Goal: Contribute content: Contribute content

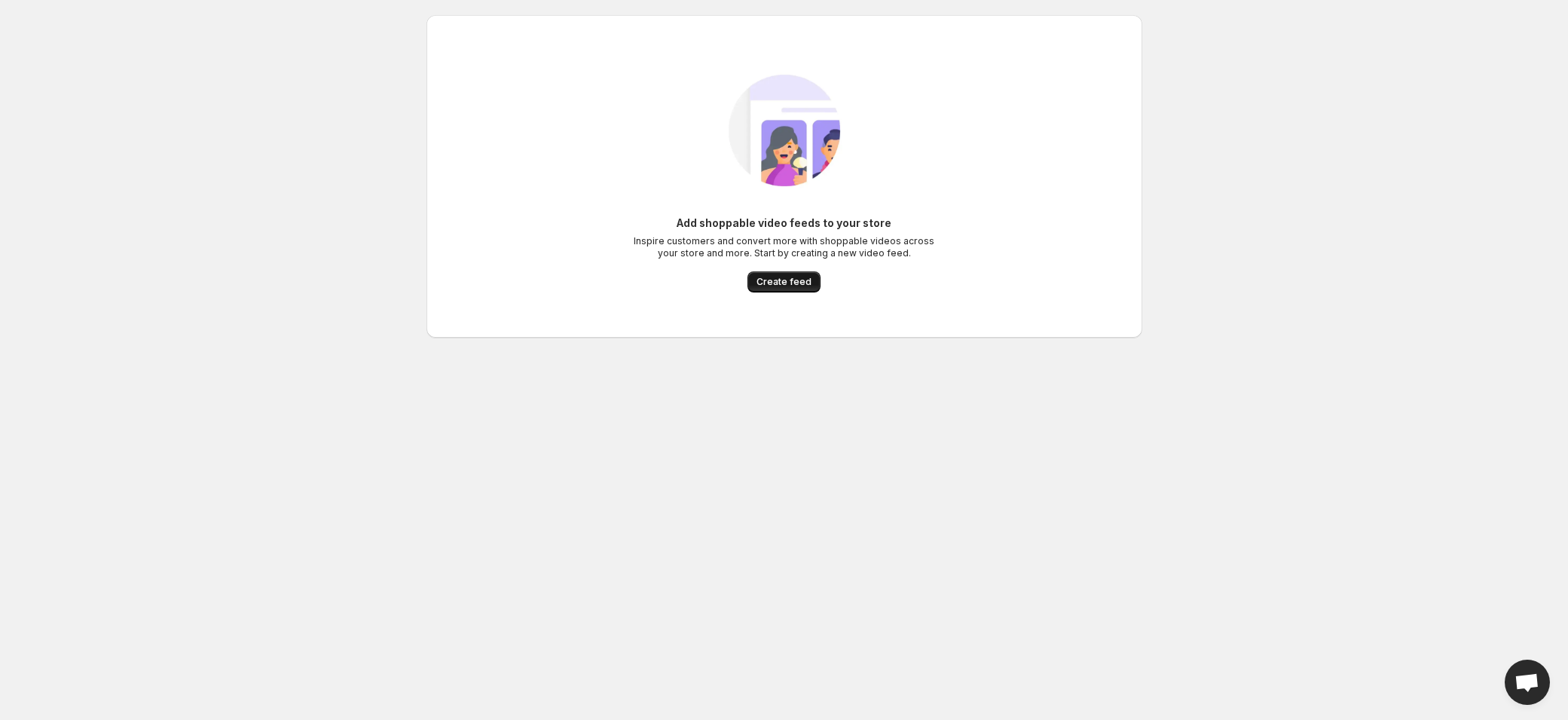
click at [780, 288] on button "Create feed" at bounding box center [784, 282] width 73 height 21
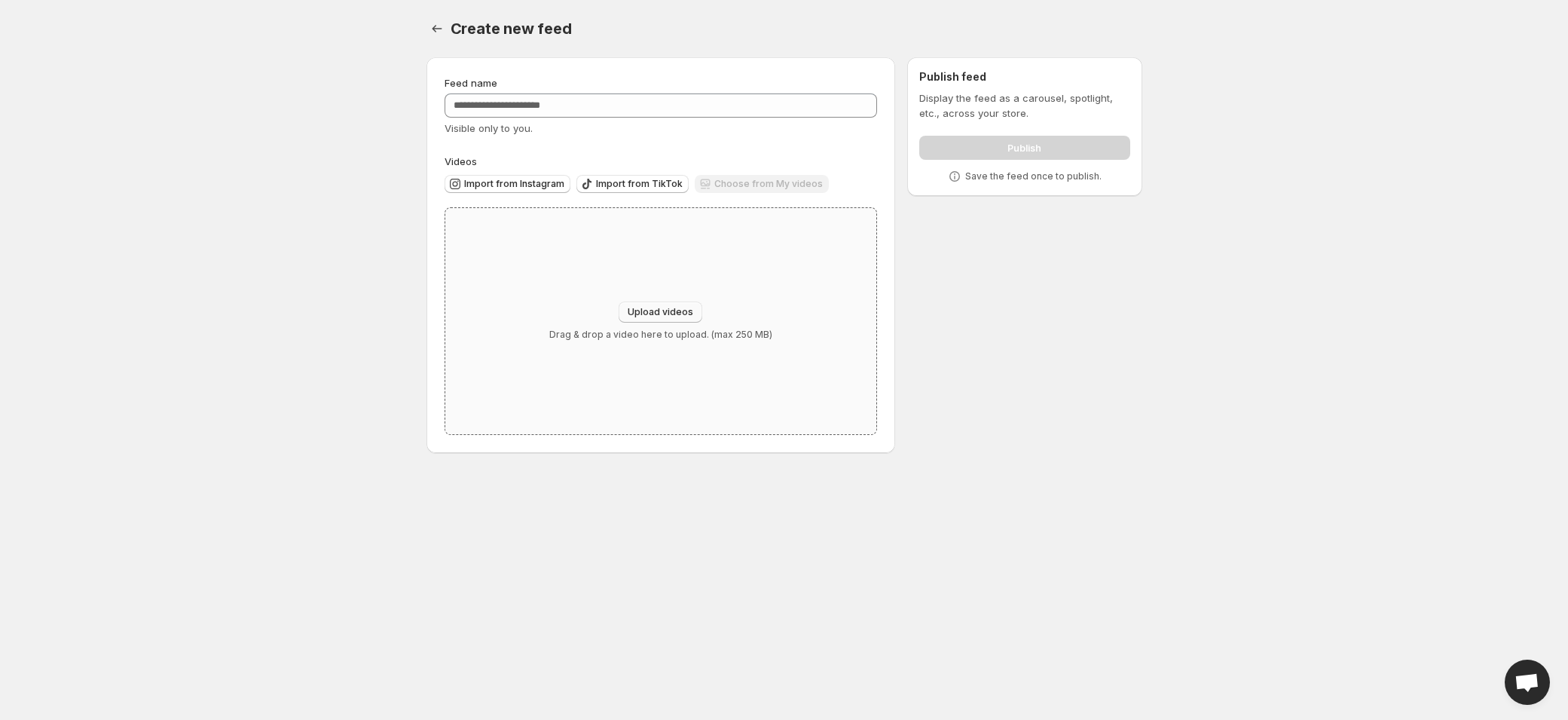
click at [665, 310] on span "Upload videos" at bounding box center [661, 312] width 66 height 12
type input "**********"
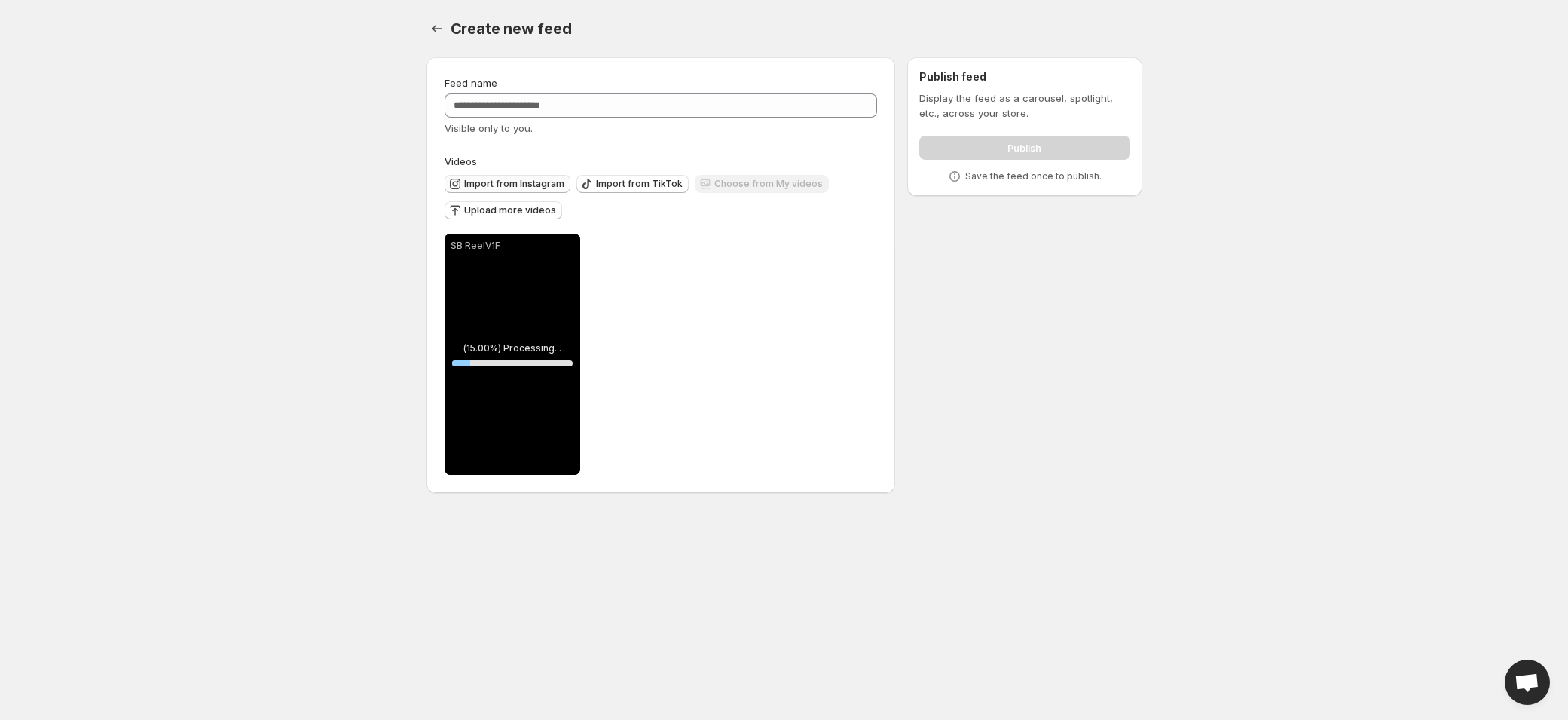
click at [522, 184] on span "Import from Instagram" at bounding box center [514, 184] width 100 height 12
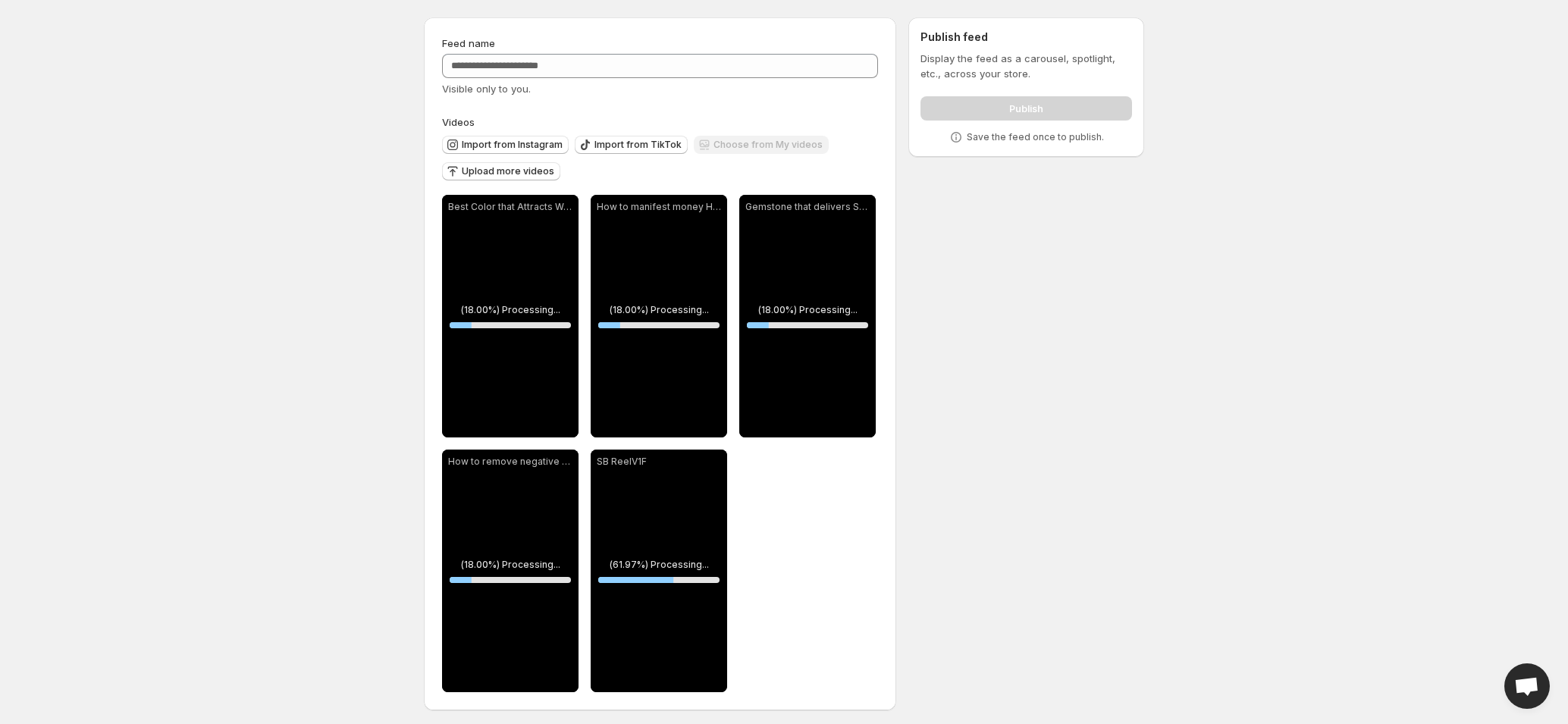
scroll to position [44, 0]
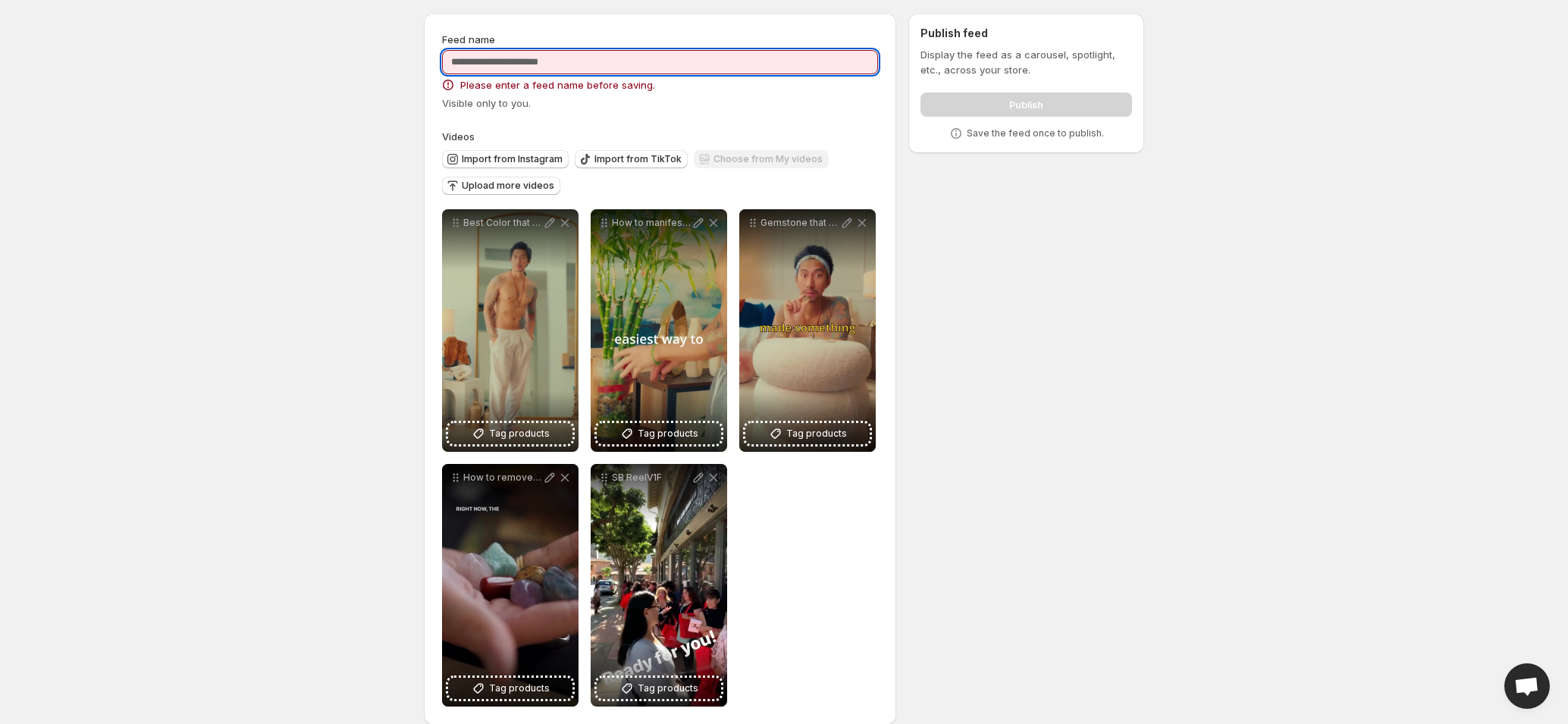
click at [636, 65] on input "Feed name" at bounding box center [660, 62] width 436 height 24
type input "*********"
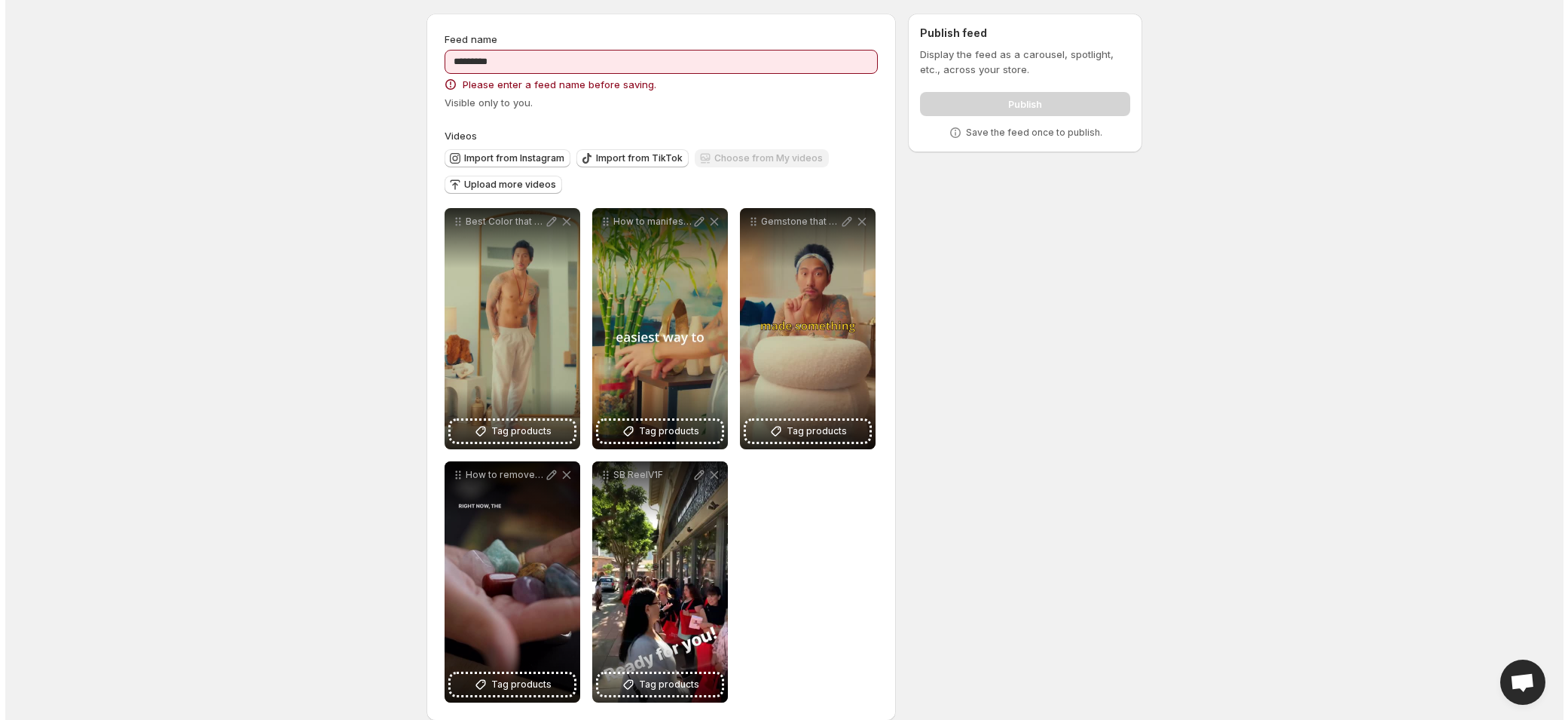
scroll to position [0, 0]
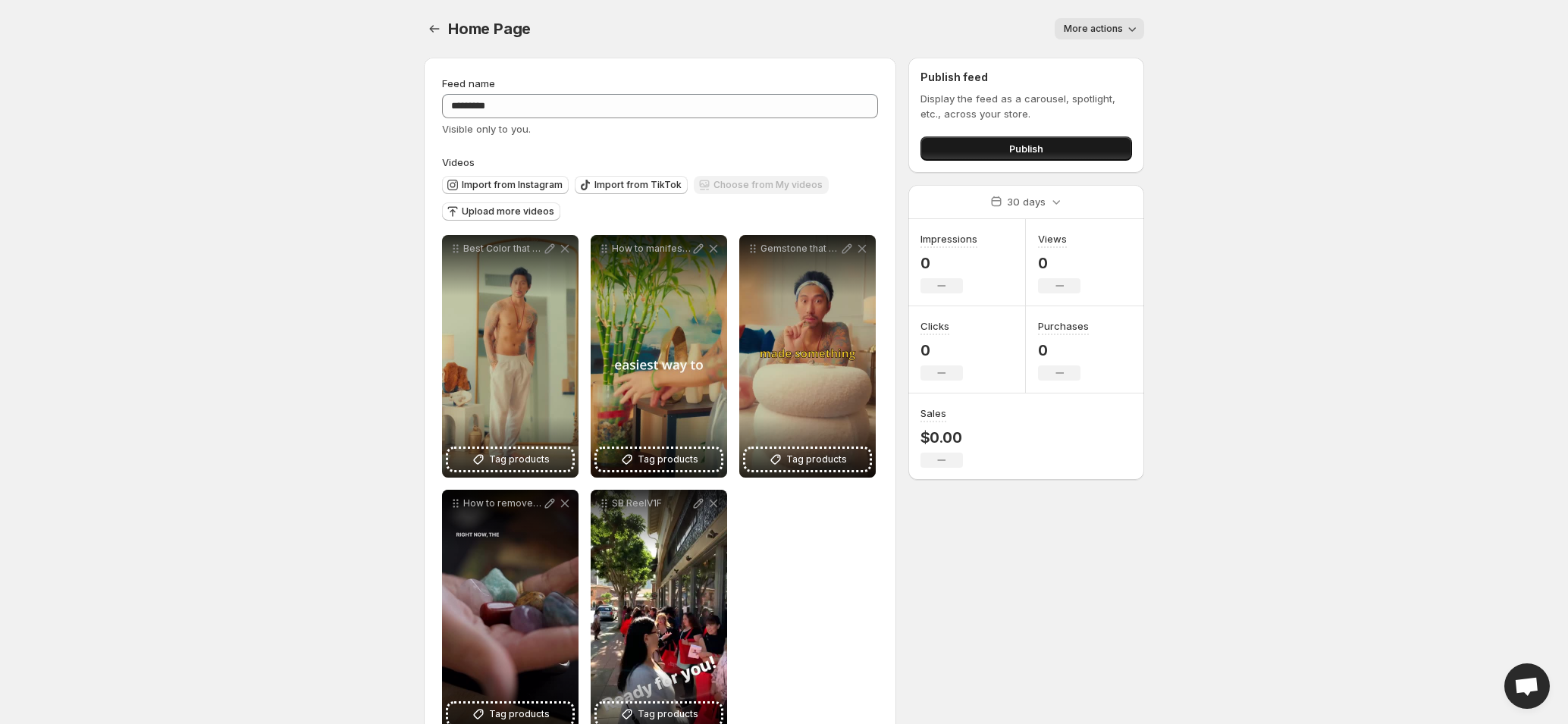
click at [1037, 145] on span "Publish" at bounding box center [1027, 148] width 34 height 15
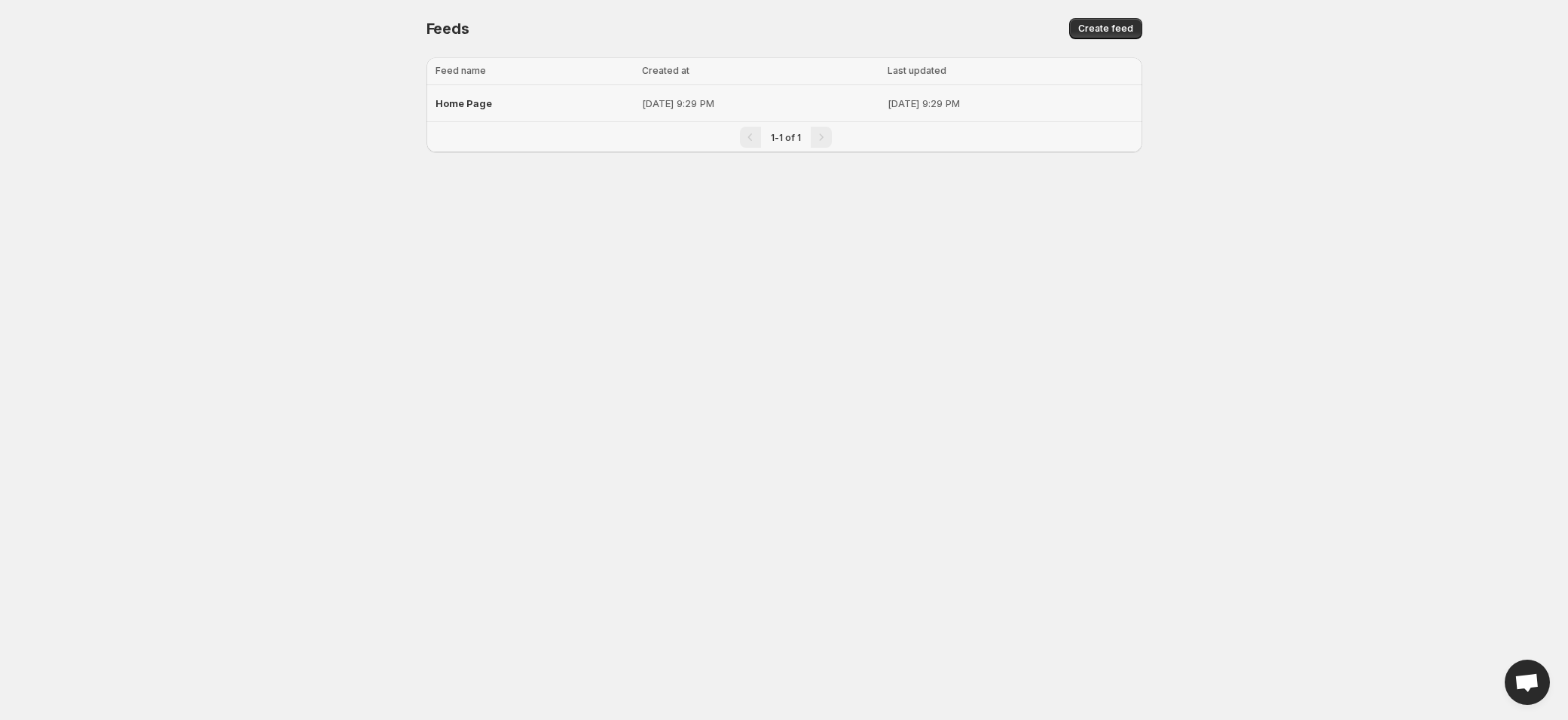
click at [471, 105] on span "Home Page" at bounding box center [463, 103] width 56 height 12
click at [1131, 27] on span "Create feed" at bounding box center [1106, 29] width 55 height 12
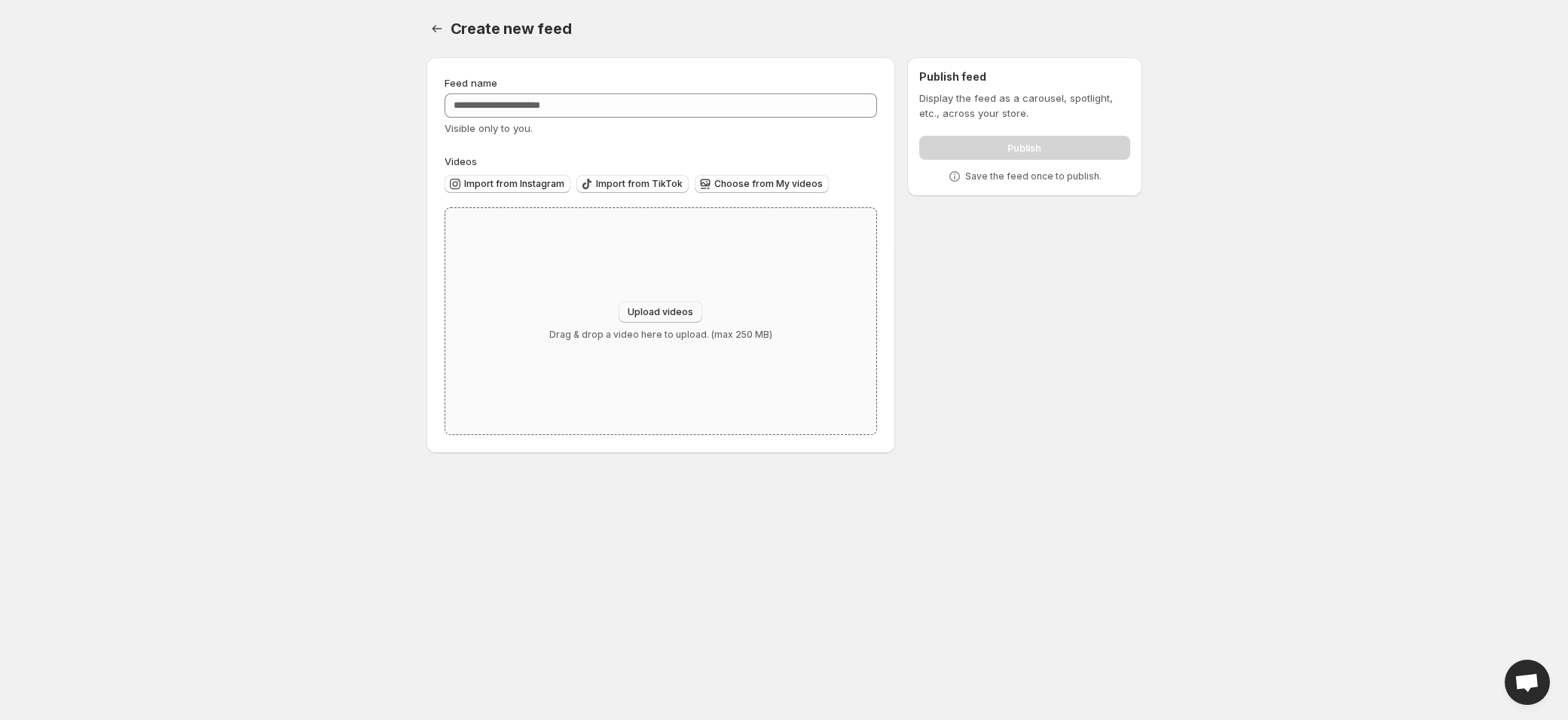
click at [678, 310] on span "Upload videos" at bounding box center [661, 312] width 66 height 12
drag, startPoint x: 132, startPoint y: 388, endPoint x: 125, endPoint y: 373, distance: 16.6
click at [129, 386] on body "Home Feeds Videos Subscription Settings Create new feed. This page is ready Cre…" at bounding box center [784, 360] width 1568 height 720
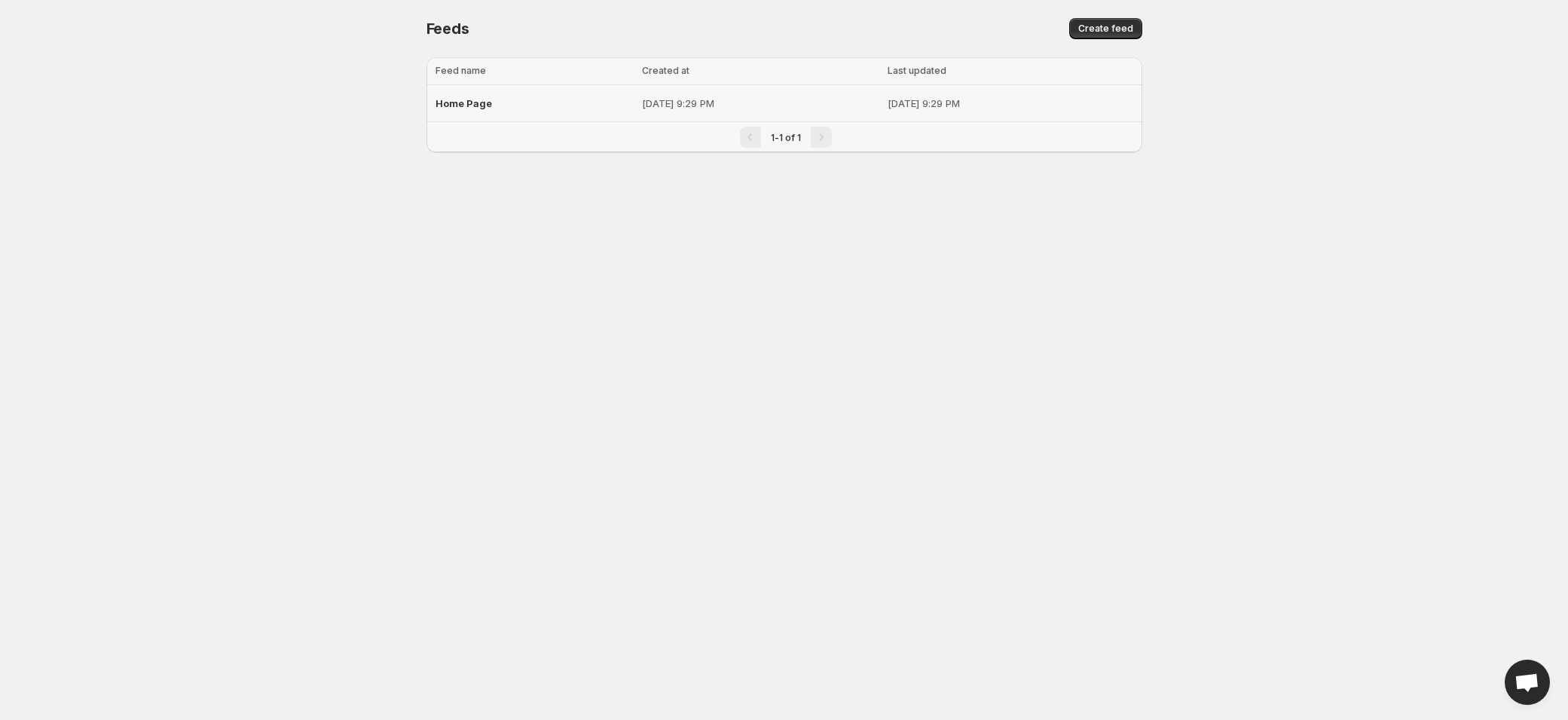
click at [513, 100] on div "Home Page" at bounding box center [535, 103] width 198 height 27
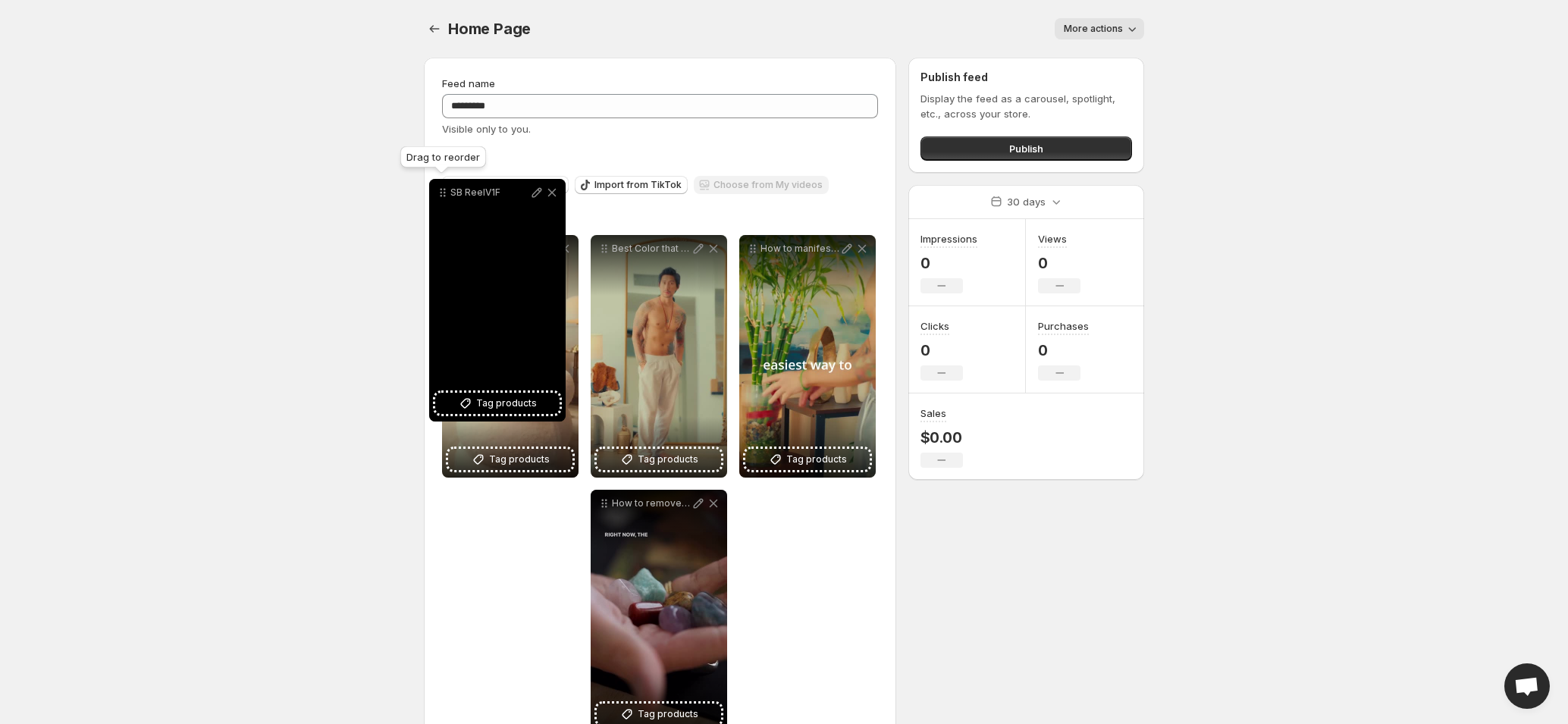
drag, startPoint x: 601, startPoint y: 503, endPoint x: 441, endPoint y: 219, distance: 326.0
click at [441, 200] on icon at bounding box center [442, 192] width 15 height 15
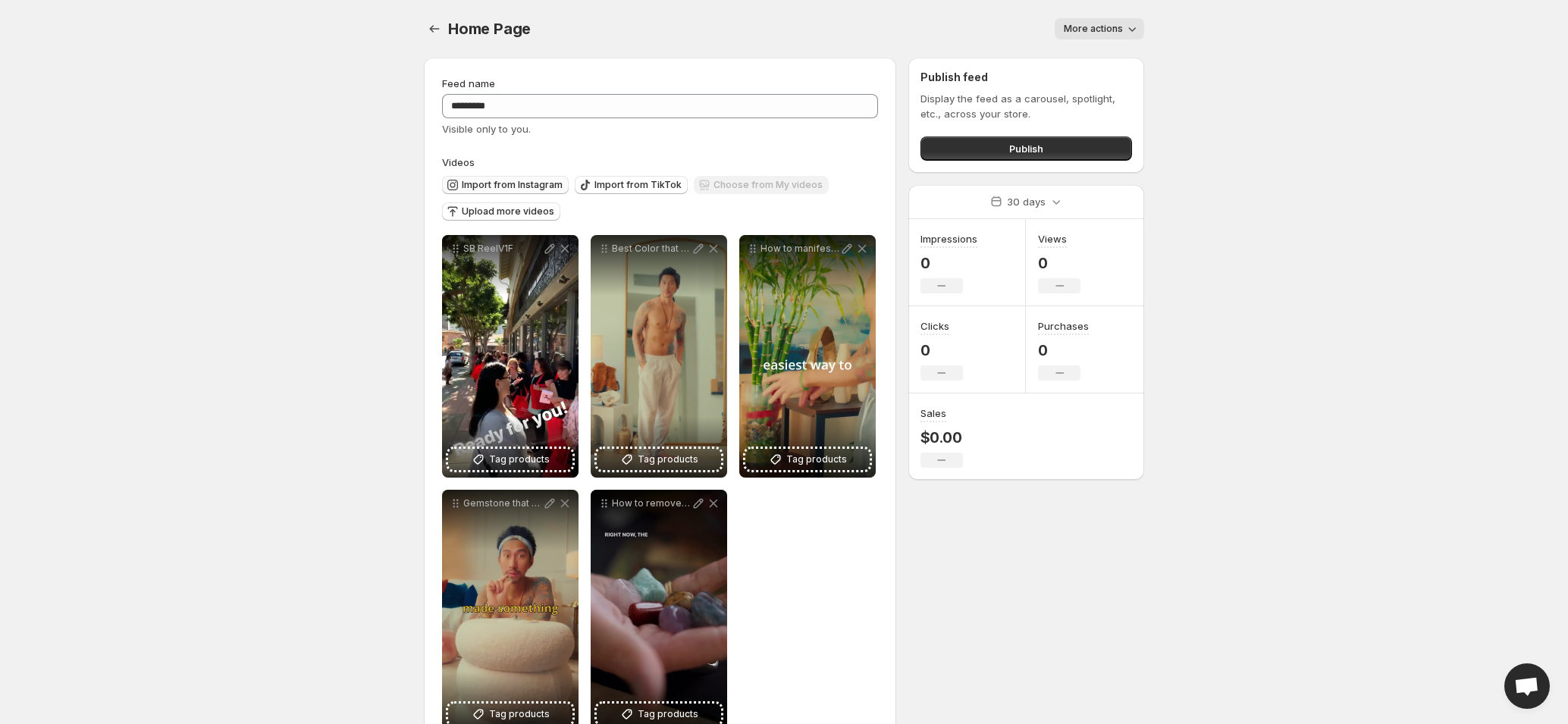
click at [473, 189] on span "Import from Instagram" at bounding box center [512, 185] width 100 height 13
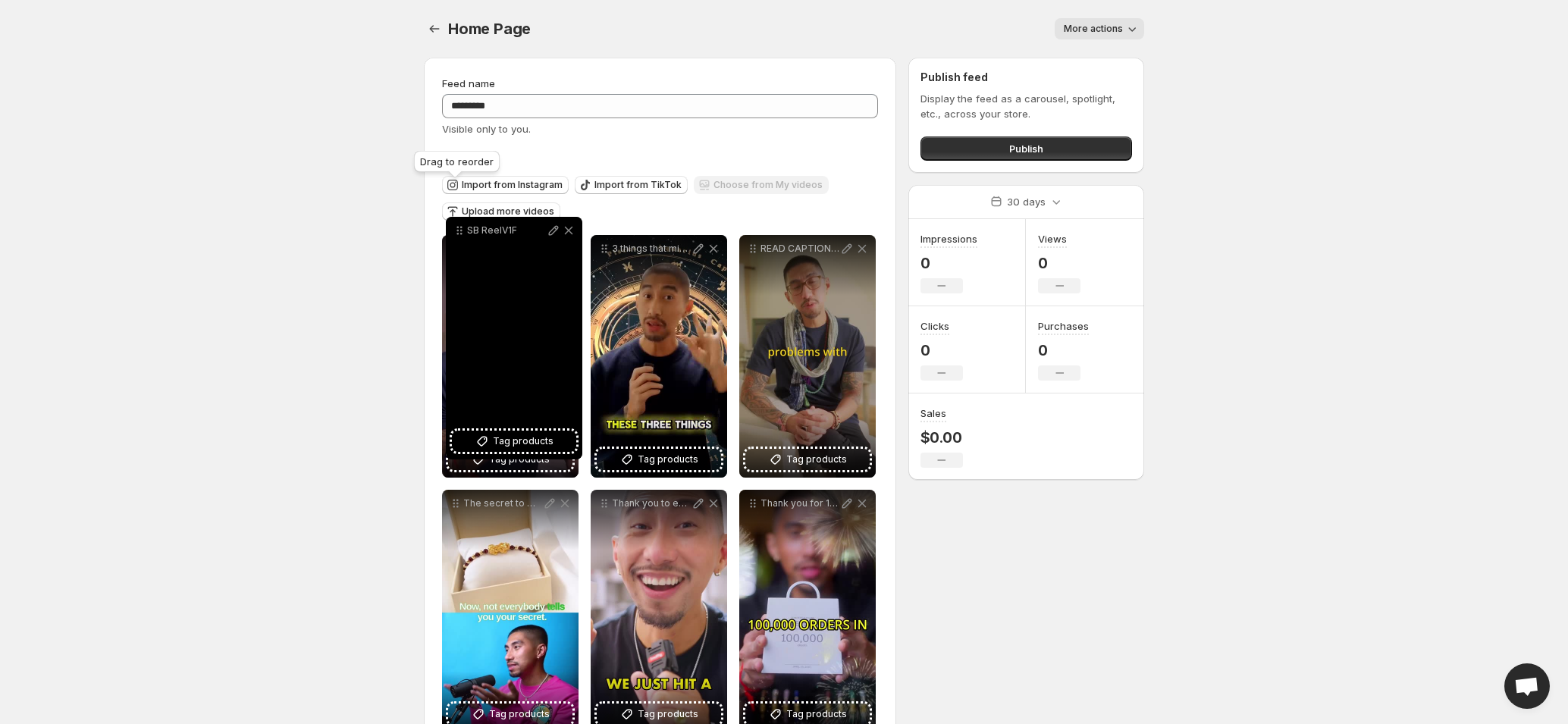
drag, startPoint x: 755, startPoint y: 446, endPoint x: 504, endPoint y: 263, distance: 310.6
click at [462, 233] on icon at bounding box center [459, 230] width 15 height 15
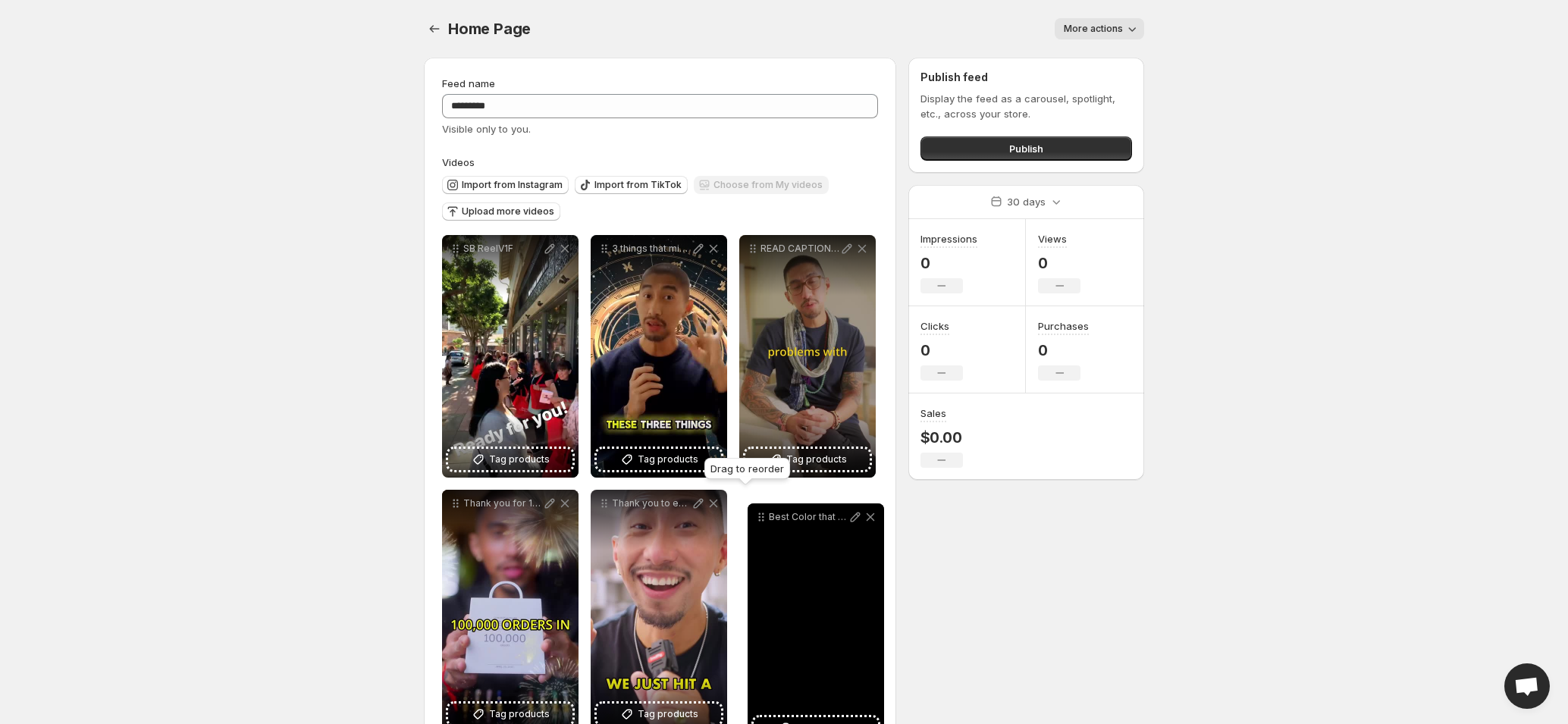
drag, startPoint x: 455, startPoint y: 547, endPoint x: 759, endPoint y: 519, distance: 305.3
click at [759, 519] on icon at bounding box center [761, 516] width 15 height 15
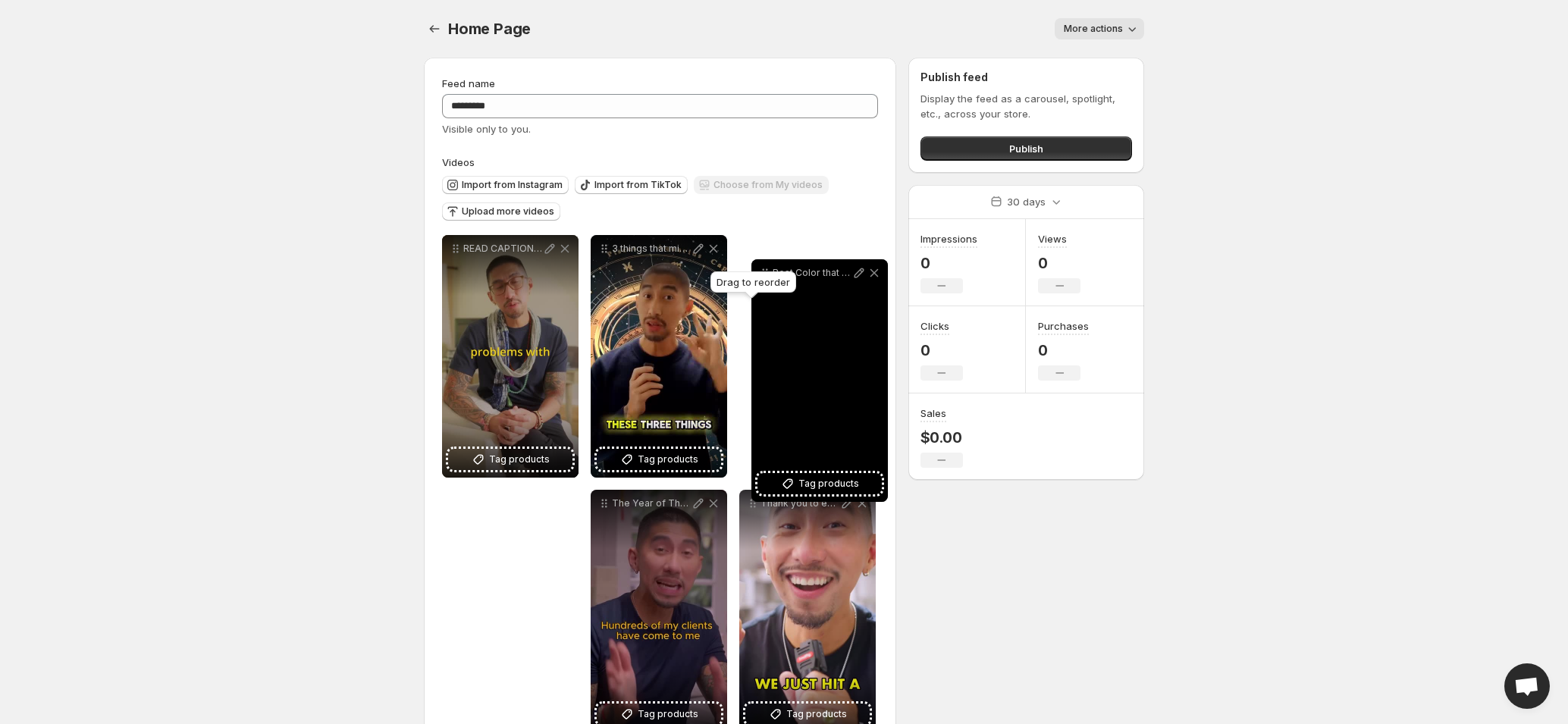
drag, startPoint x: 752, startPoint y: 505, endPoint x: 765, endPoint y: 257, distance: 248.3
click at [765, 265] on icon at bounding box center [765, 272] width 15 height 15
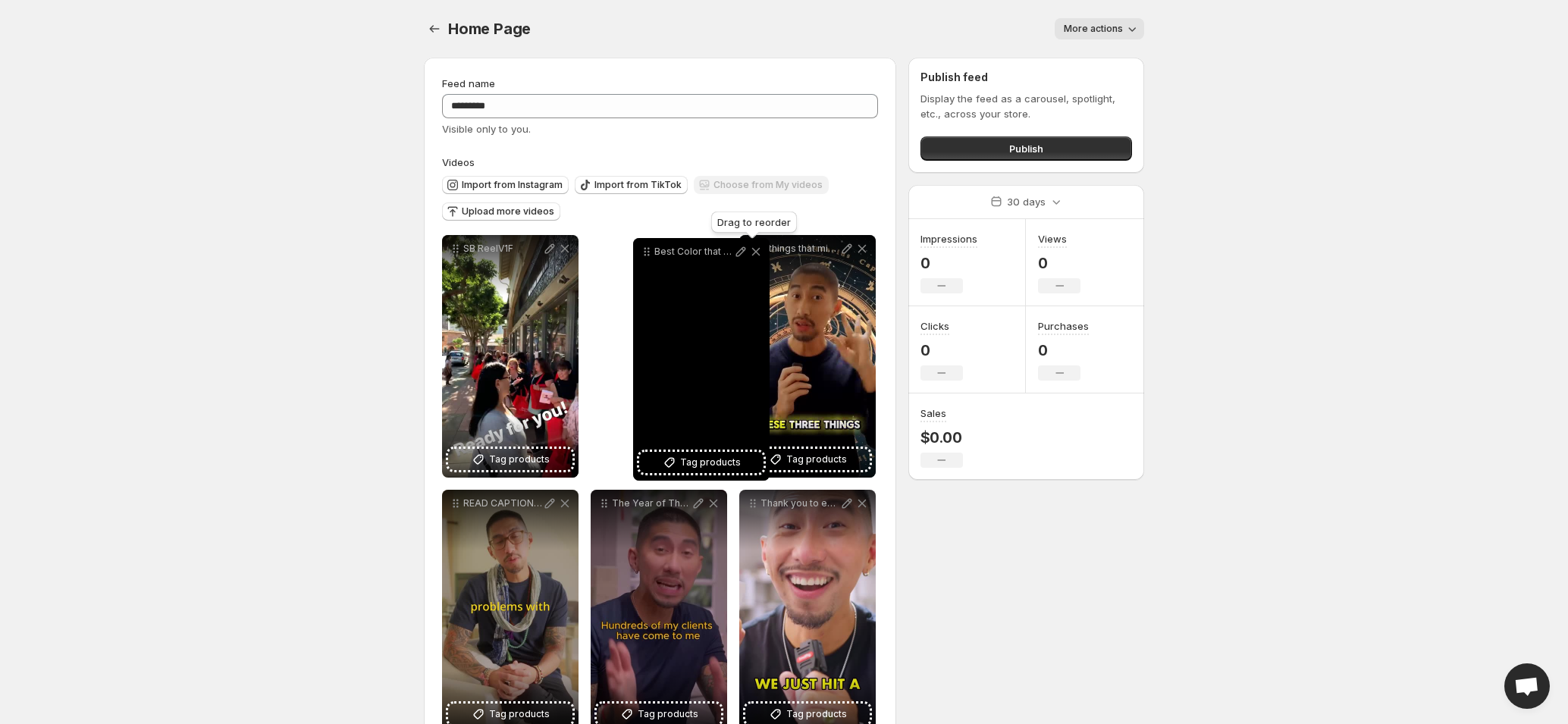
drag, startPoint x: 755, startPoint y: 253, endPoint x: 649, endPoint y: 257, distance: 106.1
click at [649, 257] on icon at bounding box center [646, 251] width 15 height 15
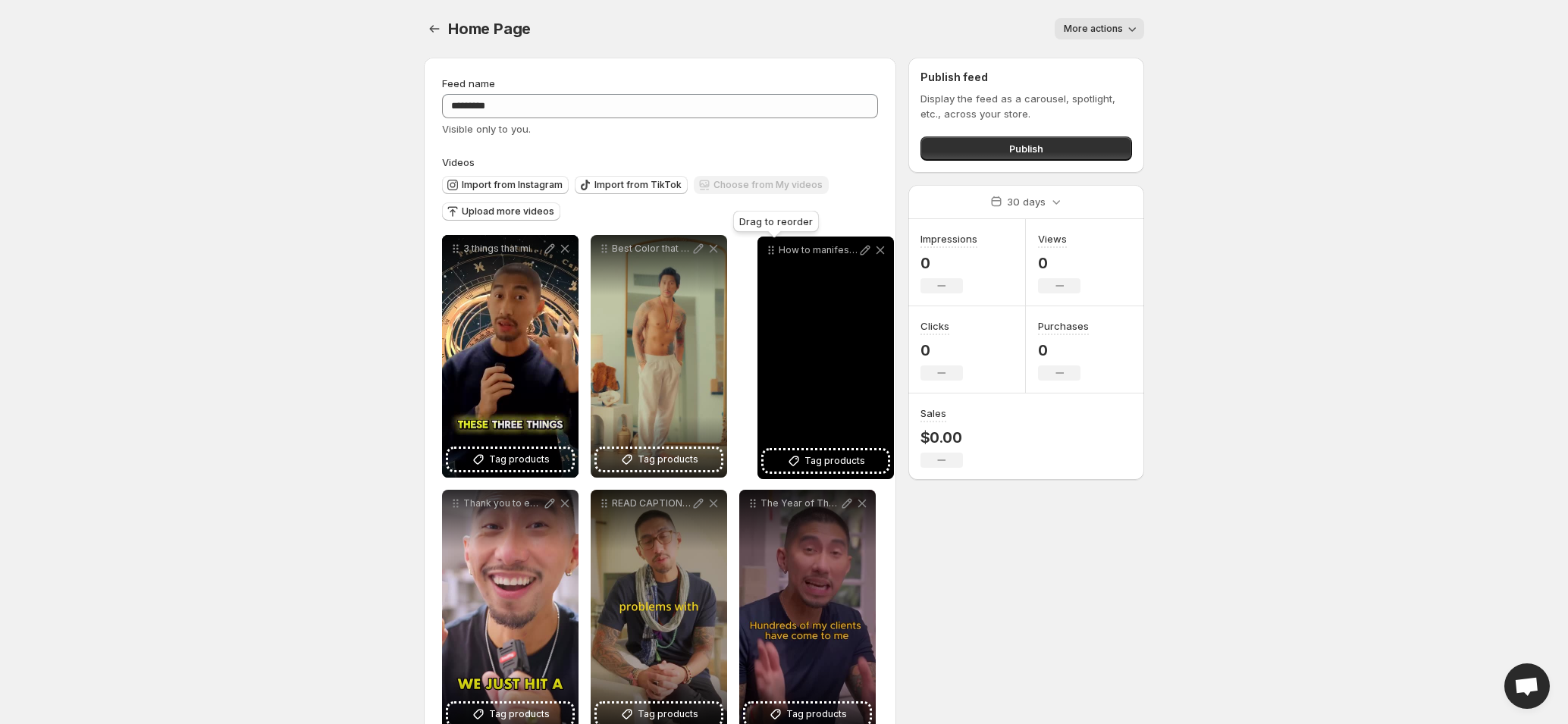
drag, startPoint x: 605, startPoint y: 468, endPoint x: 772, endPoint y: 253, distance: 272.2
click at [772, 253] on icon at bounding box center [771, 250] width 15 height 15
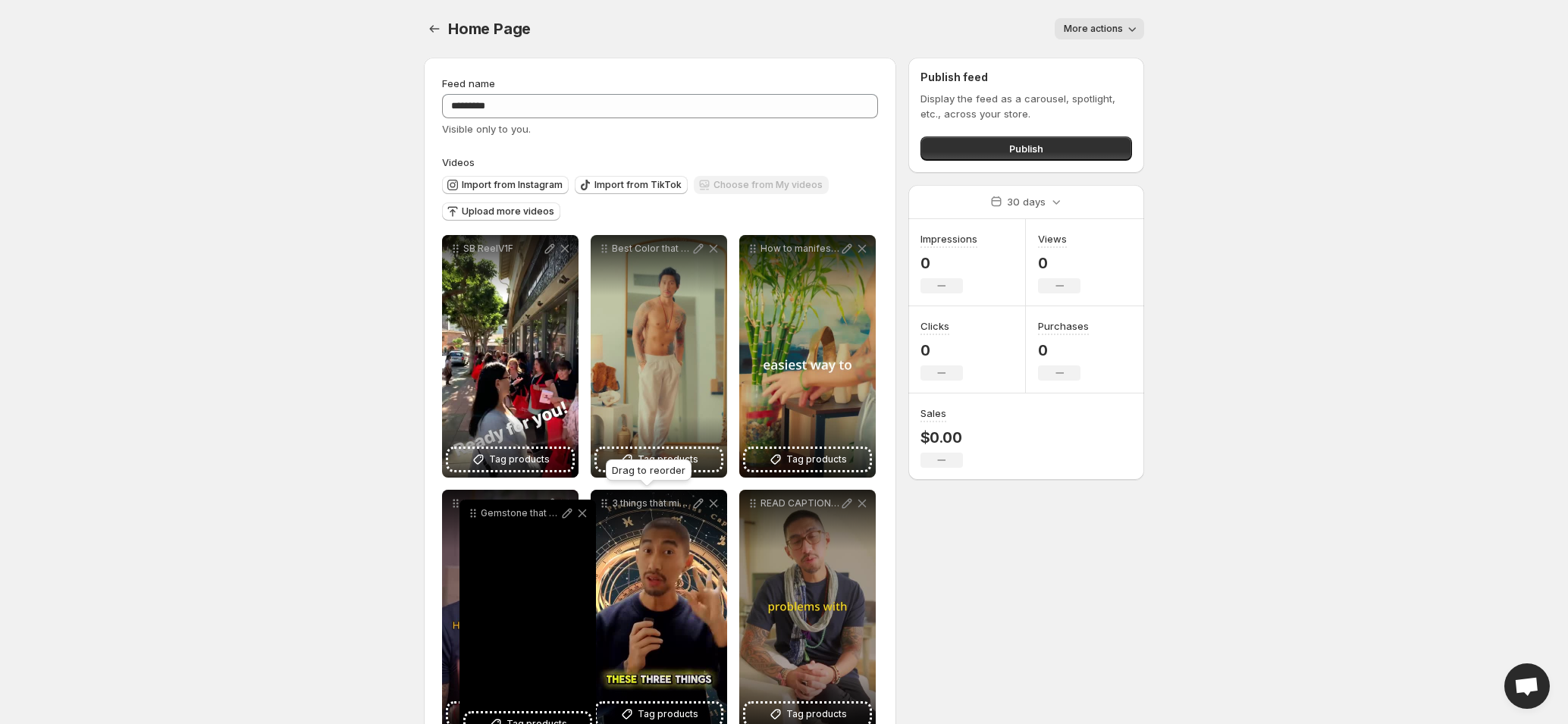
drag, startPoint x: 755, startPoint y: 278, endPoint x: 474, endPoint y: 516, distance: 368.2
click at [474, 516] on icon at bounding box center [475, 516] width 3 height 3
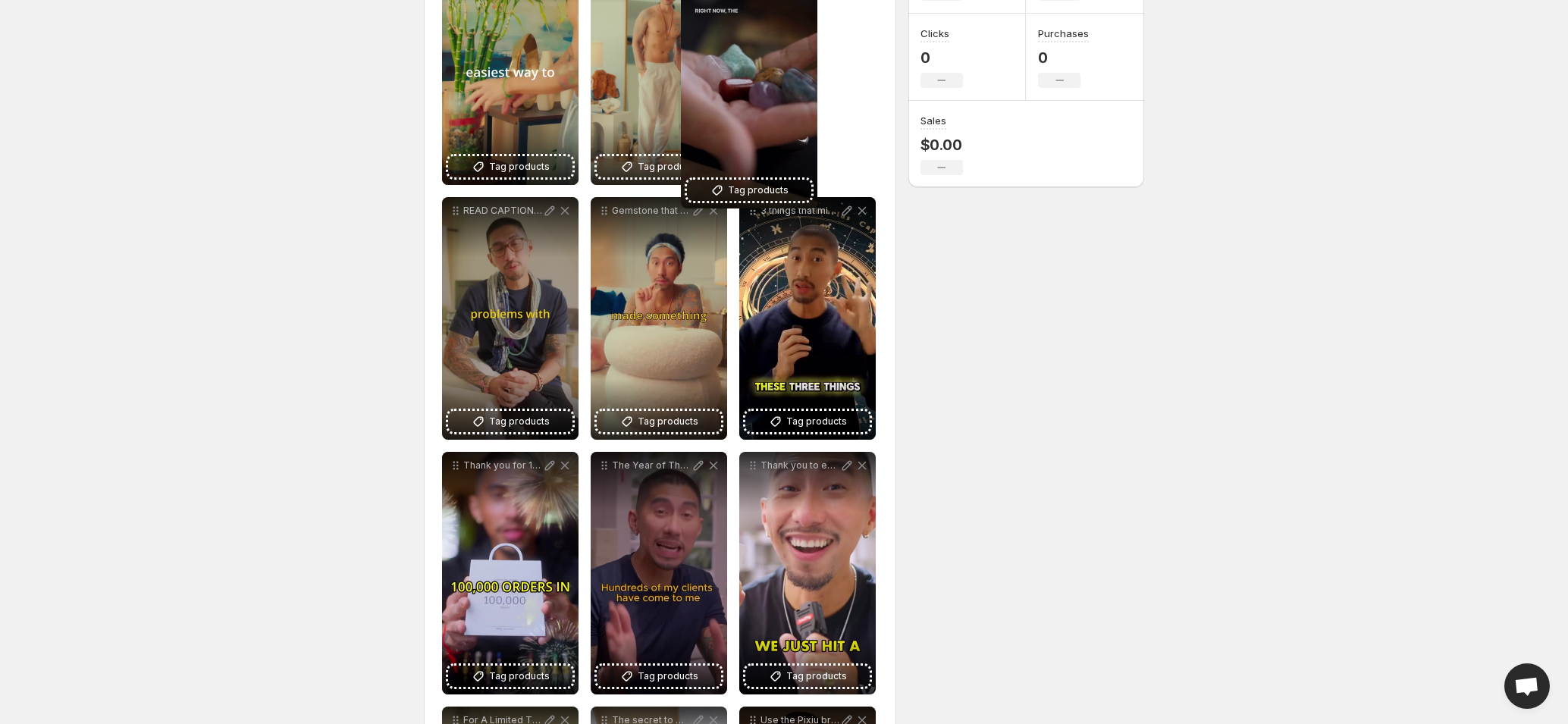
scroll to position [202, 0]
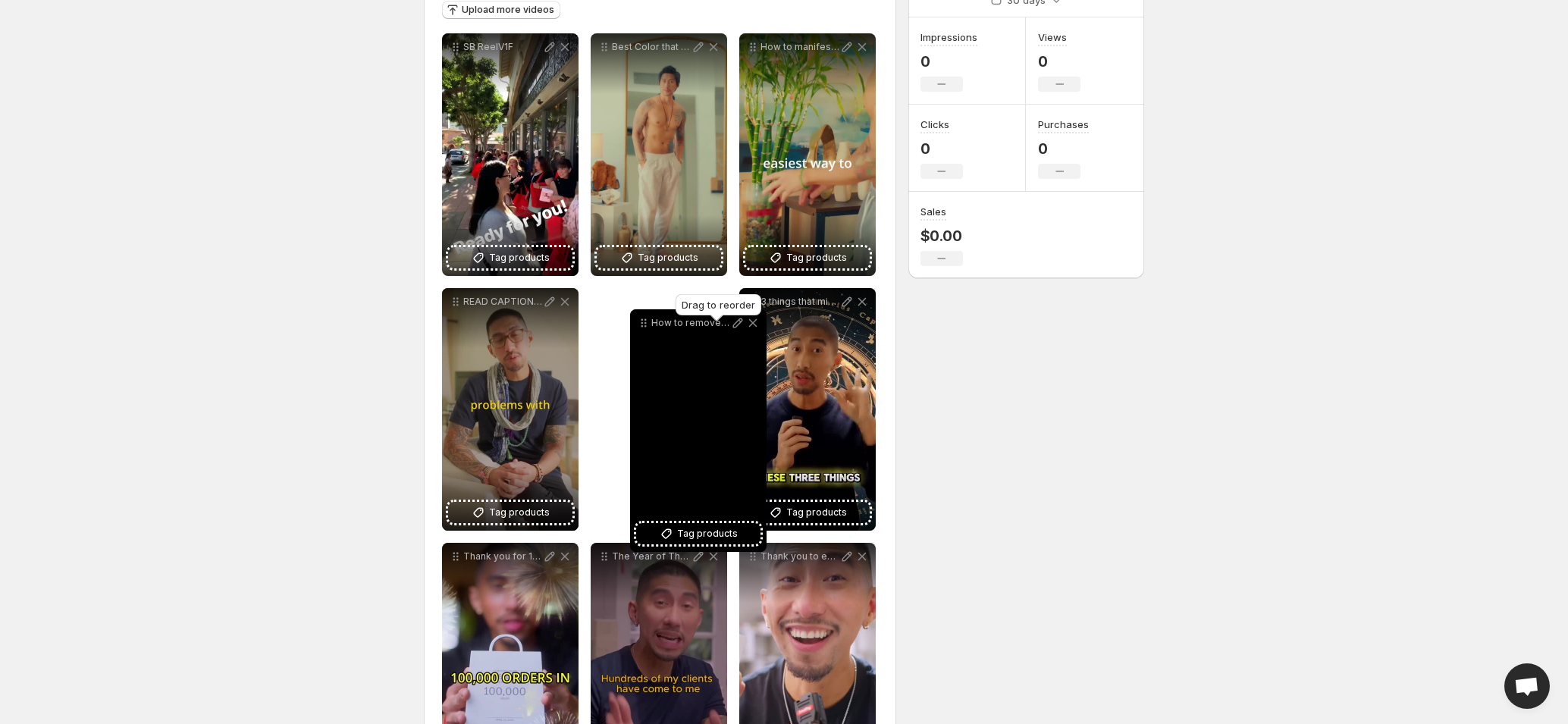
drag, startPoint x: 457, startPoint y: 462, endPoint x: 645, endPoint y: 327, distance: 231.4
click at [645, 327] on icon at bounding box center [644, 323] width 15 height 15
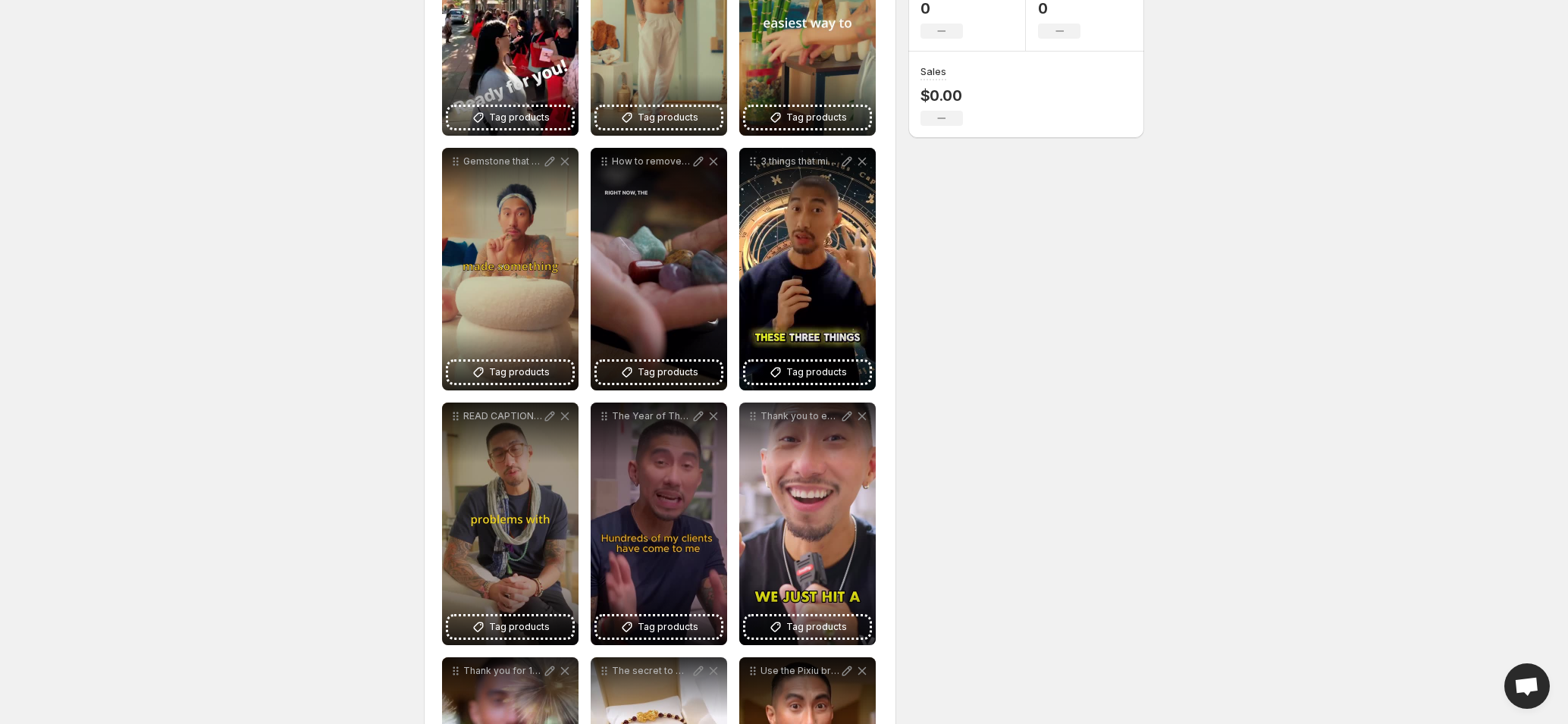
scroll to position [0, 0]
